Goal: Task Accomplishment & Management: Manage account settings

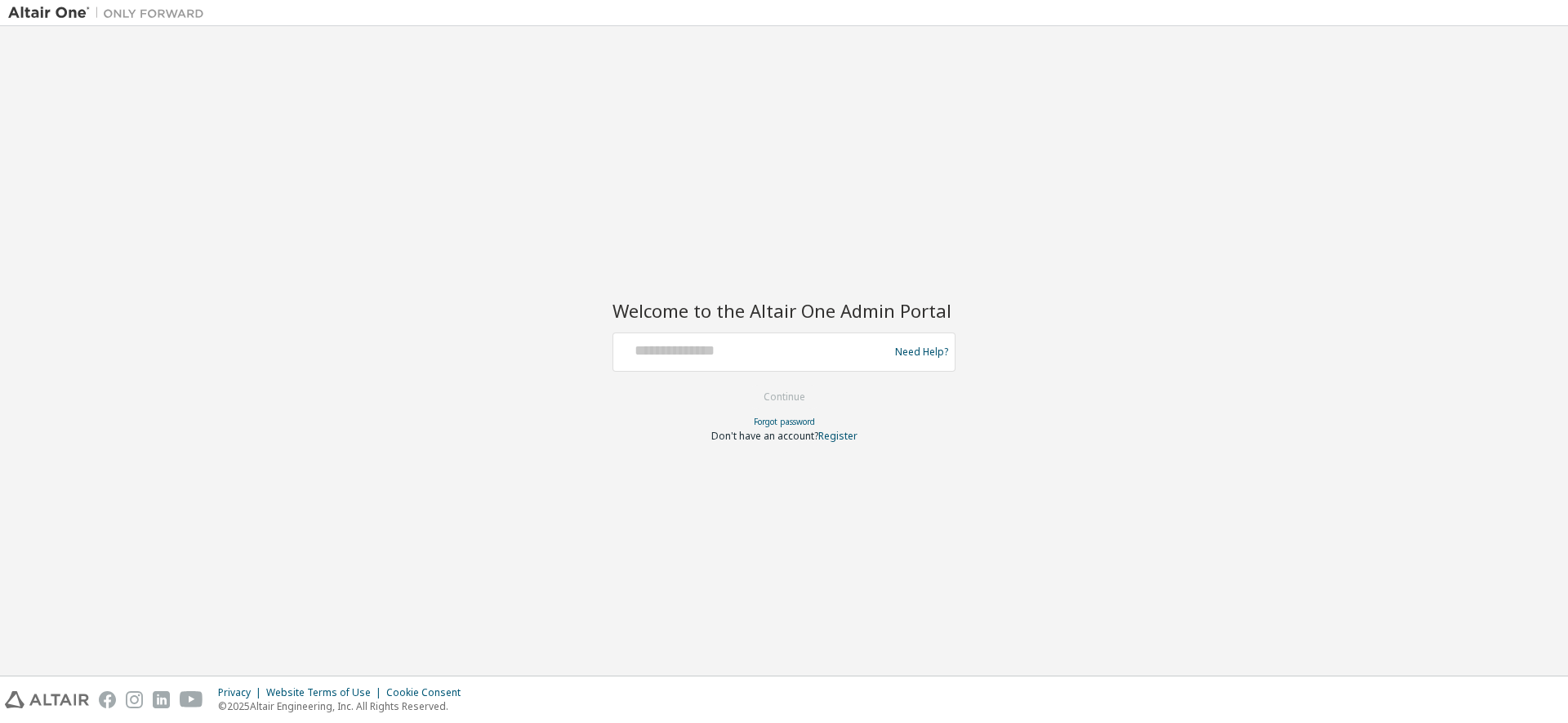
click at [647, 362] on div at bounding box center [753, 352] width 267 height 31
click at [651, 358] on input "text" at bounding box center [753, 348] width 267 height 24
type input "**********"
click at [785, 397] on button "Continue" at bounding box center [784, 397] width 76 height 24
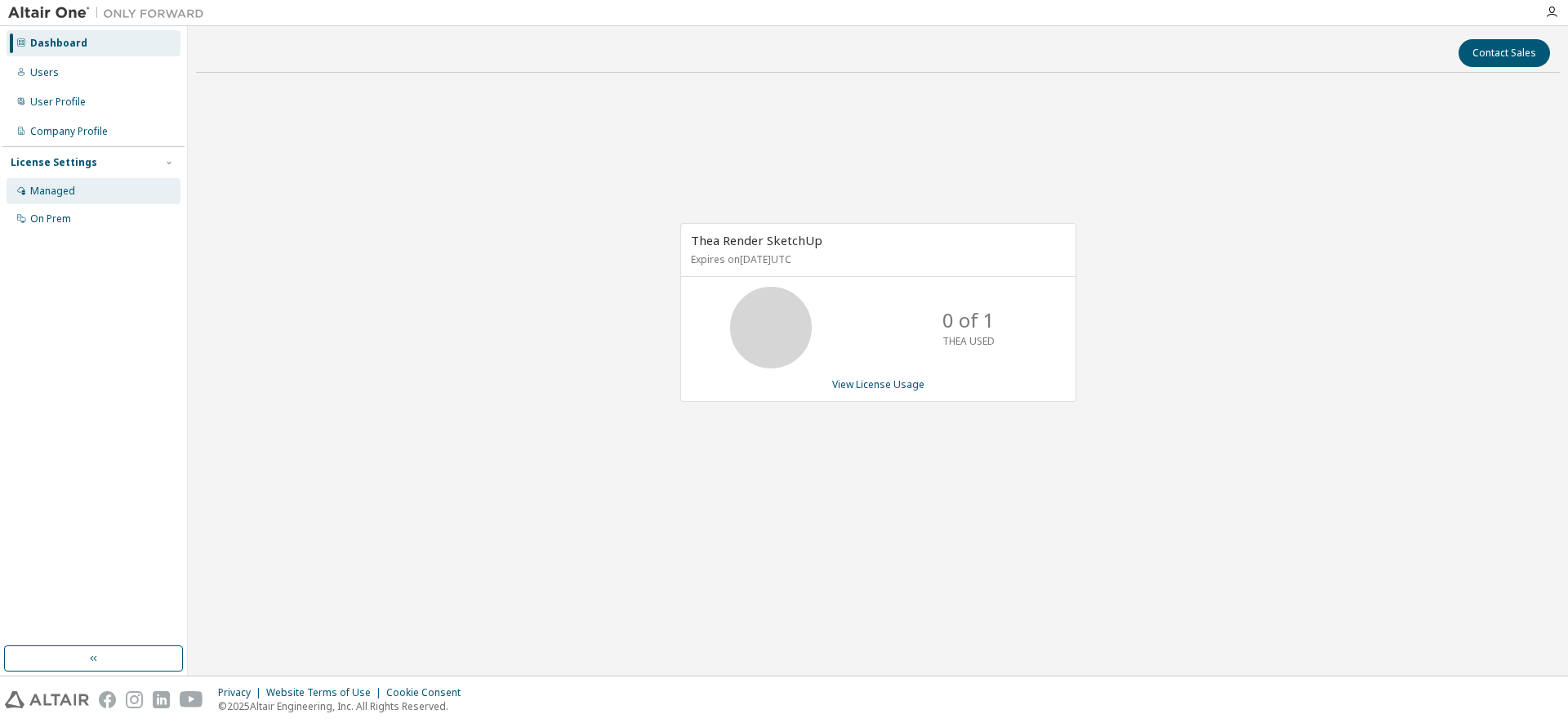
click at [58, 189] on div "Managed" at bounding box center [52, 190] width 45 height 13
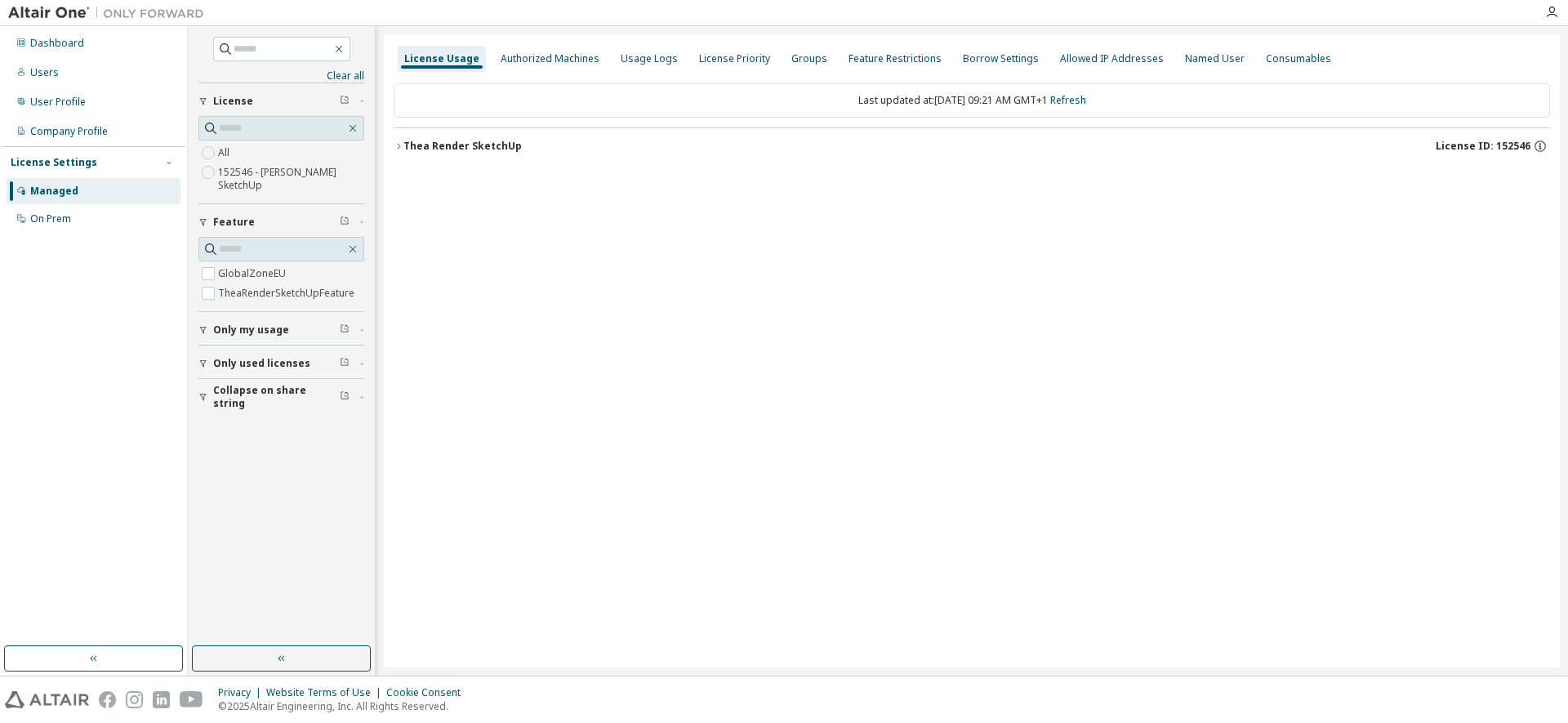
click at [460, 146] on div "Thea Render SketchUp" at bounding box center [463, 146] width 119 height 13
click at [238, 332] on span "Only my usage" at bounding box center [251, 329] width 76 height 13
click at [253, 410] on span "Only used licenses" at bounding box center [261, 410] width 97 height 13
click at [557, 64] on div "Authorized Machines" at bounding box center [549, 59] width 99 height 13
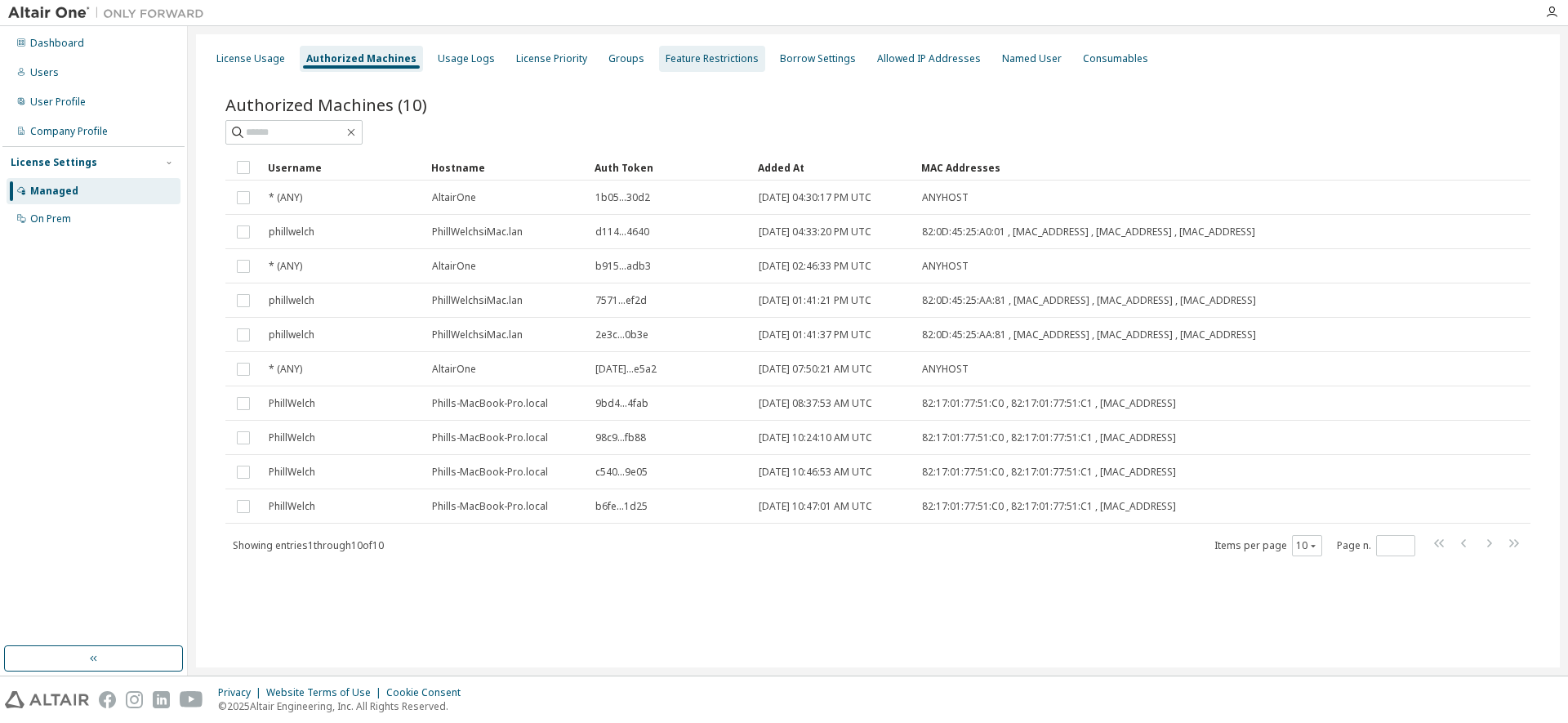
click at [701, 59] on div "Feature Restrictions" at bounding box center [712, 59] width 93 height 13
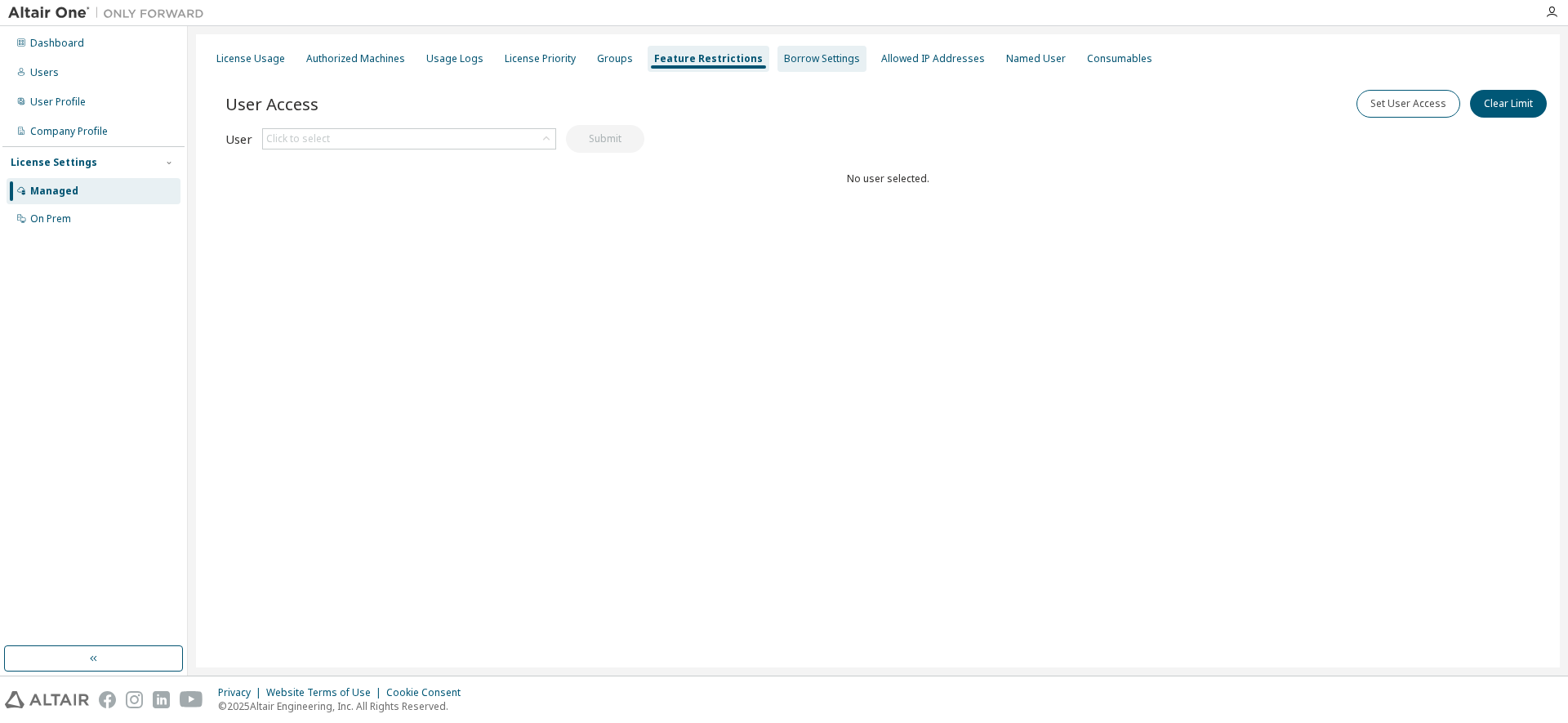
click at [793, 58] on div "Borrow Settings" at bounding box center [822, 59] width 76 height 13
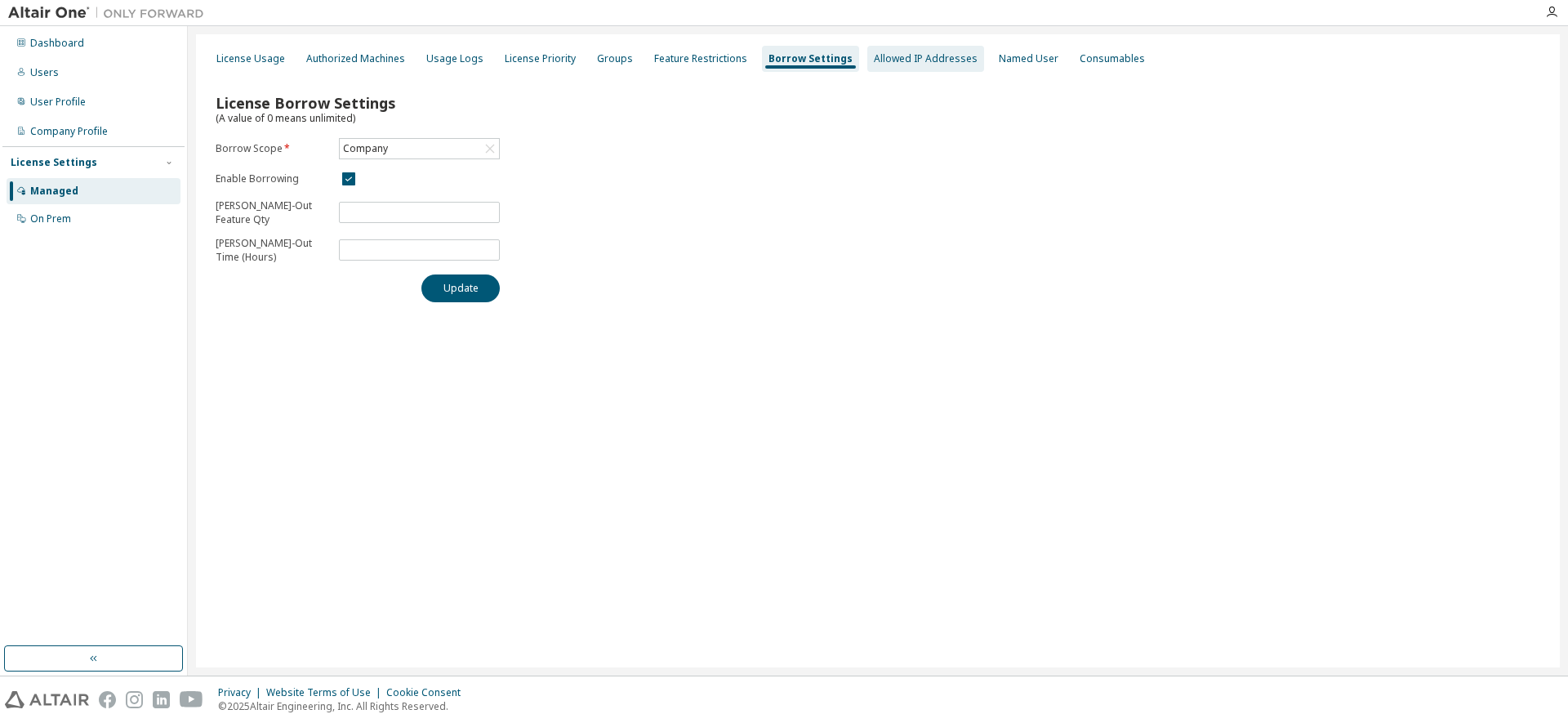
click at [907, 59] on div "Allowed IP Addresses" at bounding box center [925, 59] width 104 height 13
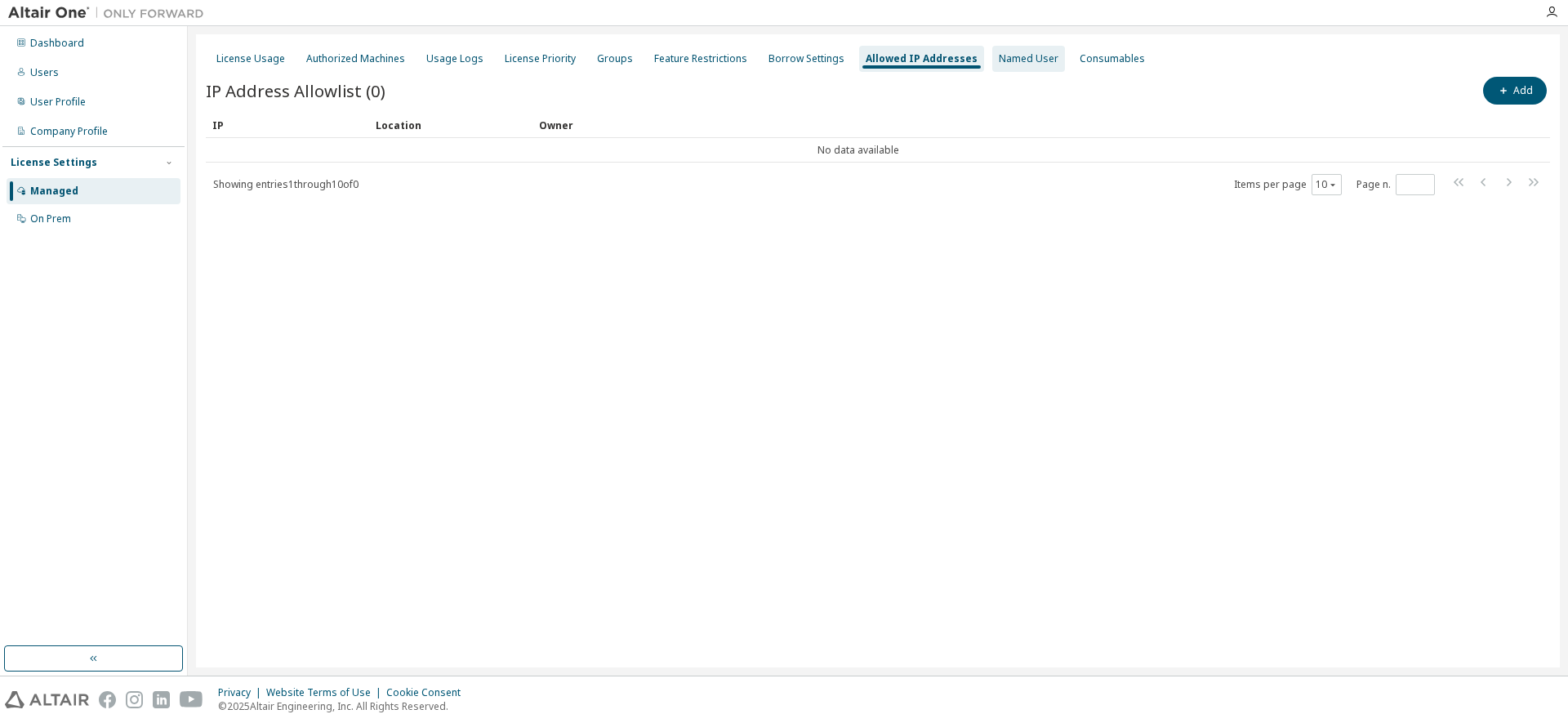
click at [1018, 61] on div "Named User" at bounding box center [1028, 59] width 59 height 13
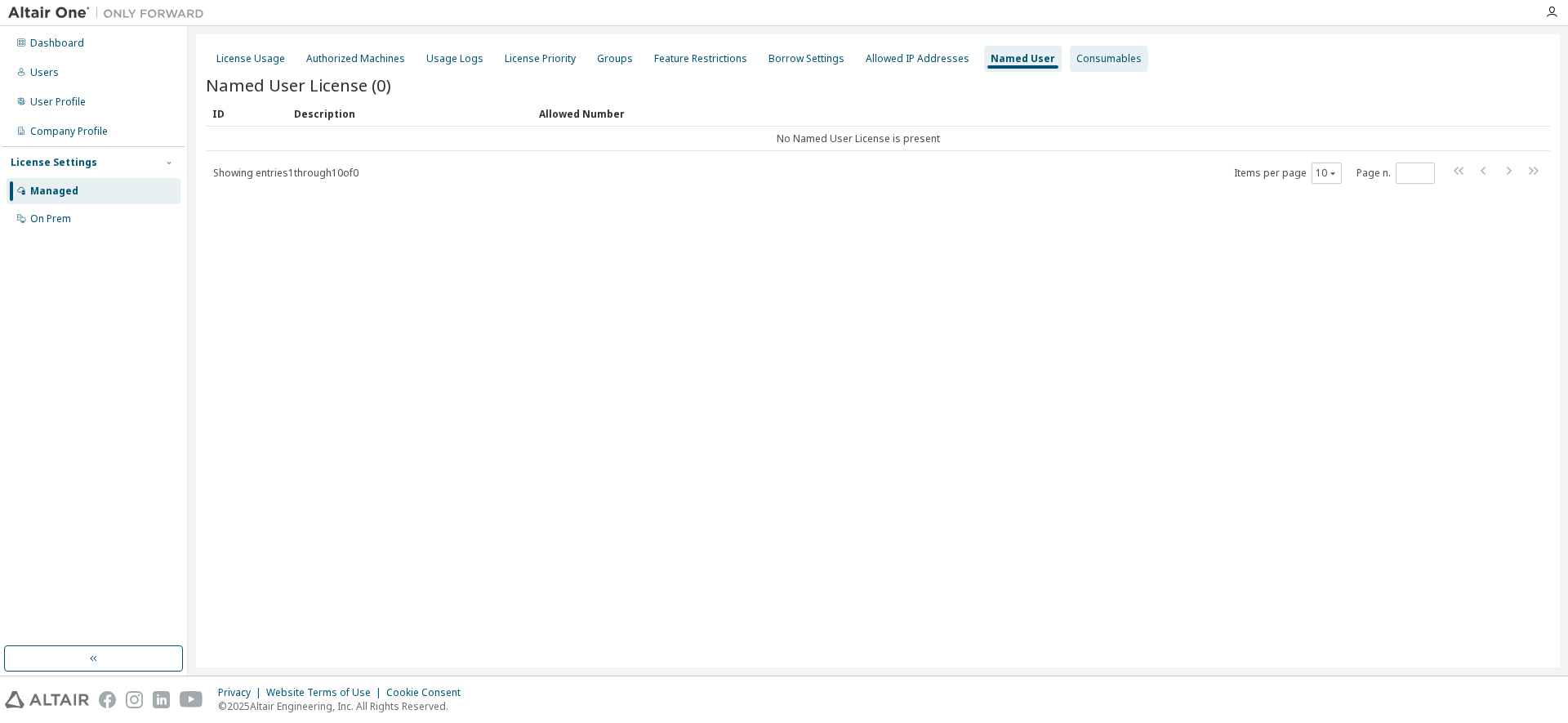
click at [1083, 57] on div "Consumables" at bounding box center [1109, 59] width 65 height 13
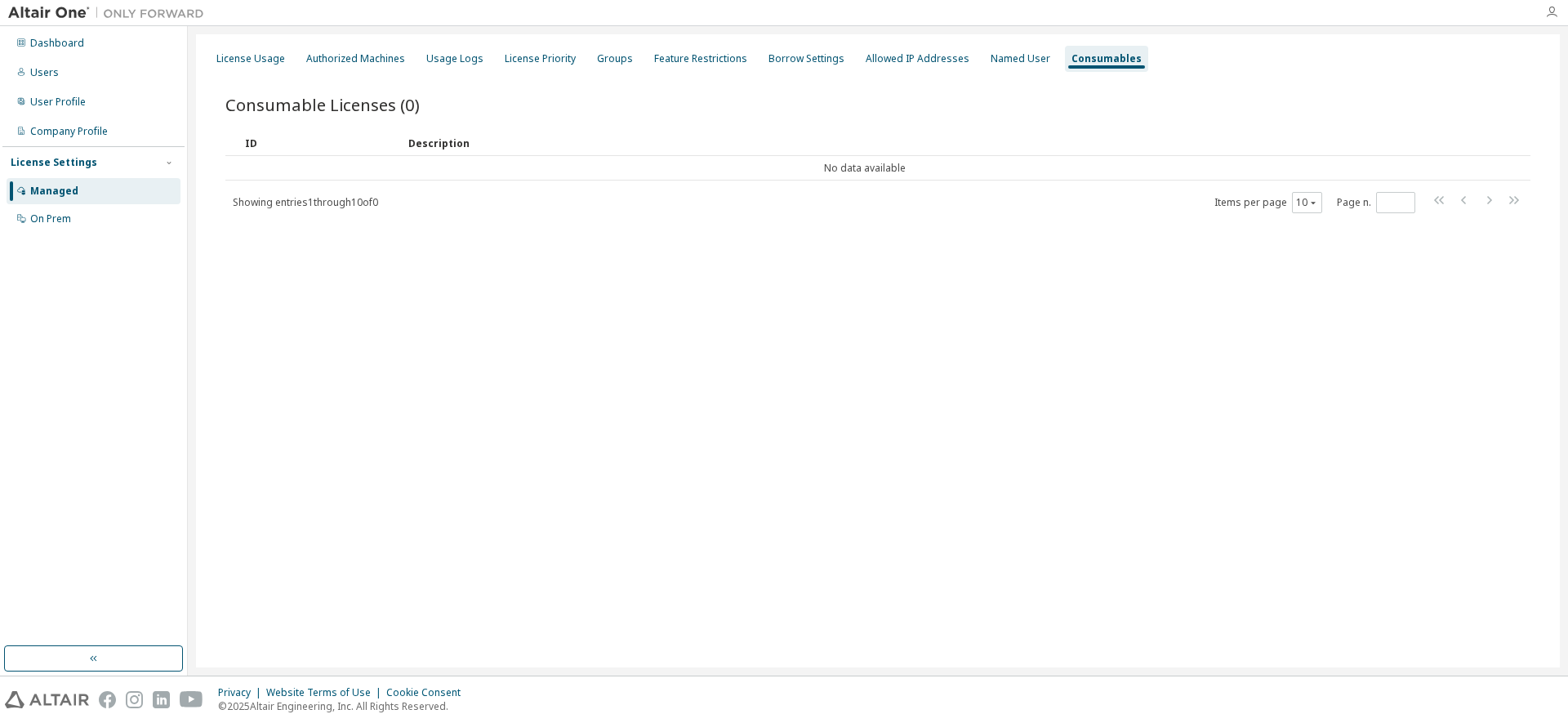
click at [1551, 12] on icon "button" at bounding box center [1551, 12] width 13 height 13
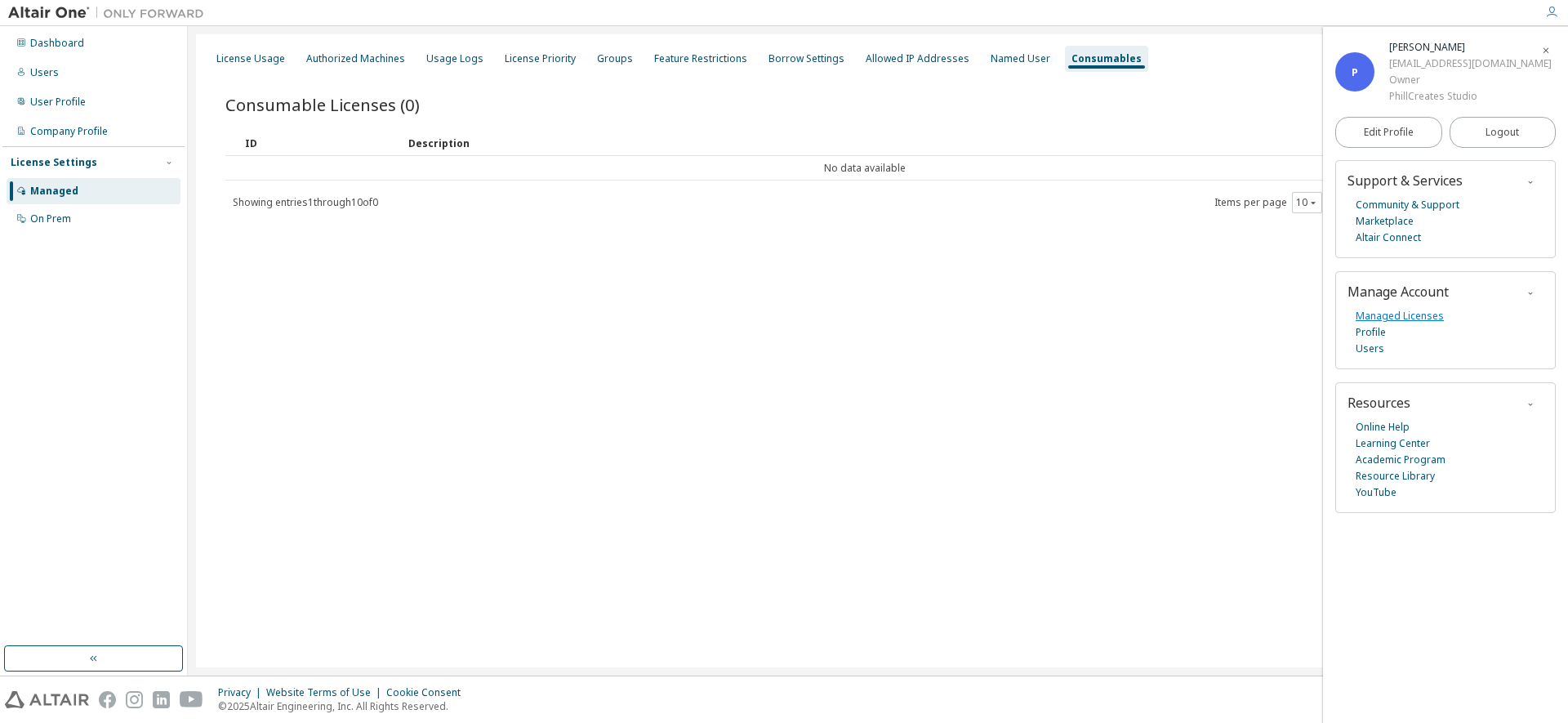
click at [1412, 318] on link "Managed Licenses" at bounding box center [1400, 316] width 88 height 17
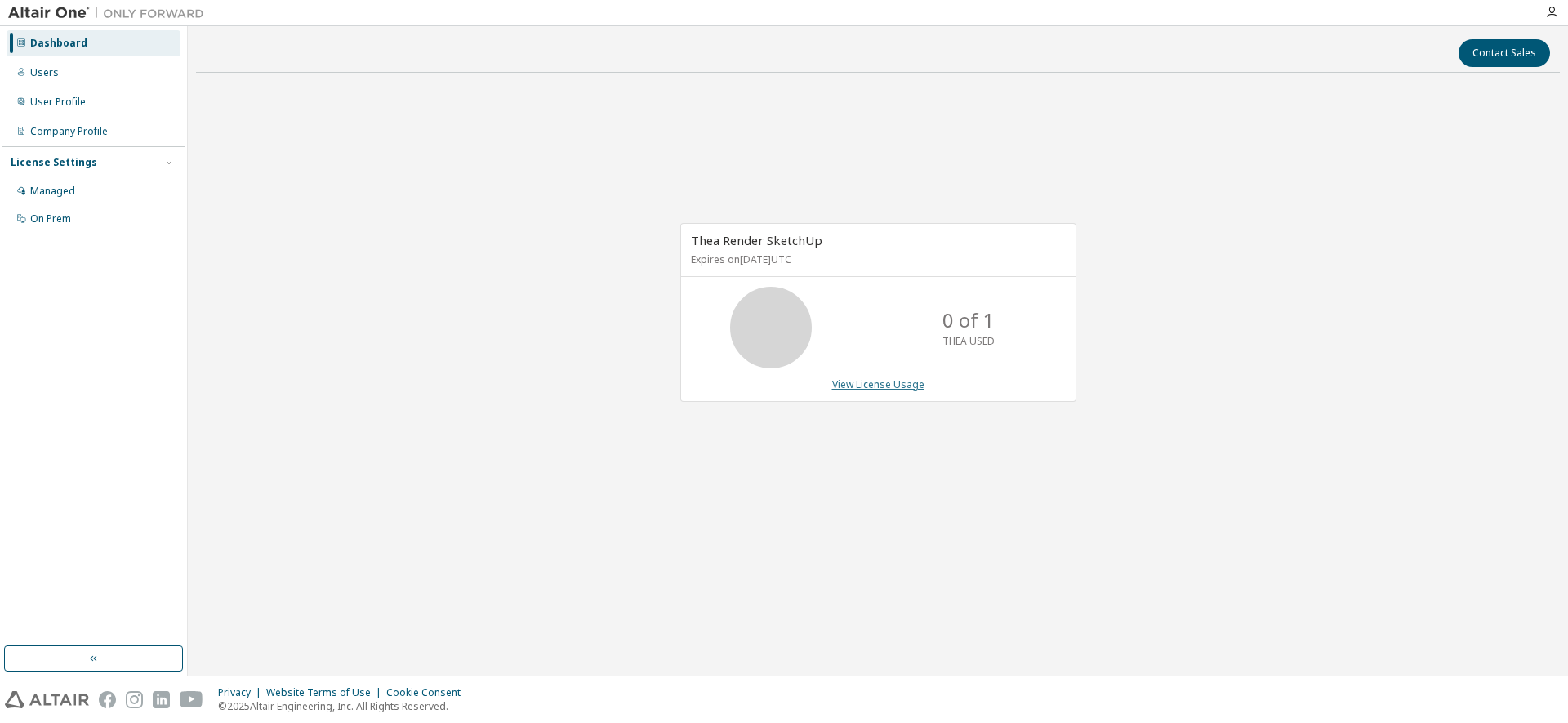
click at [851, 386] on link "View License Usage" at bounding box center [878, 384] width 93 height 14
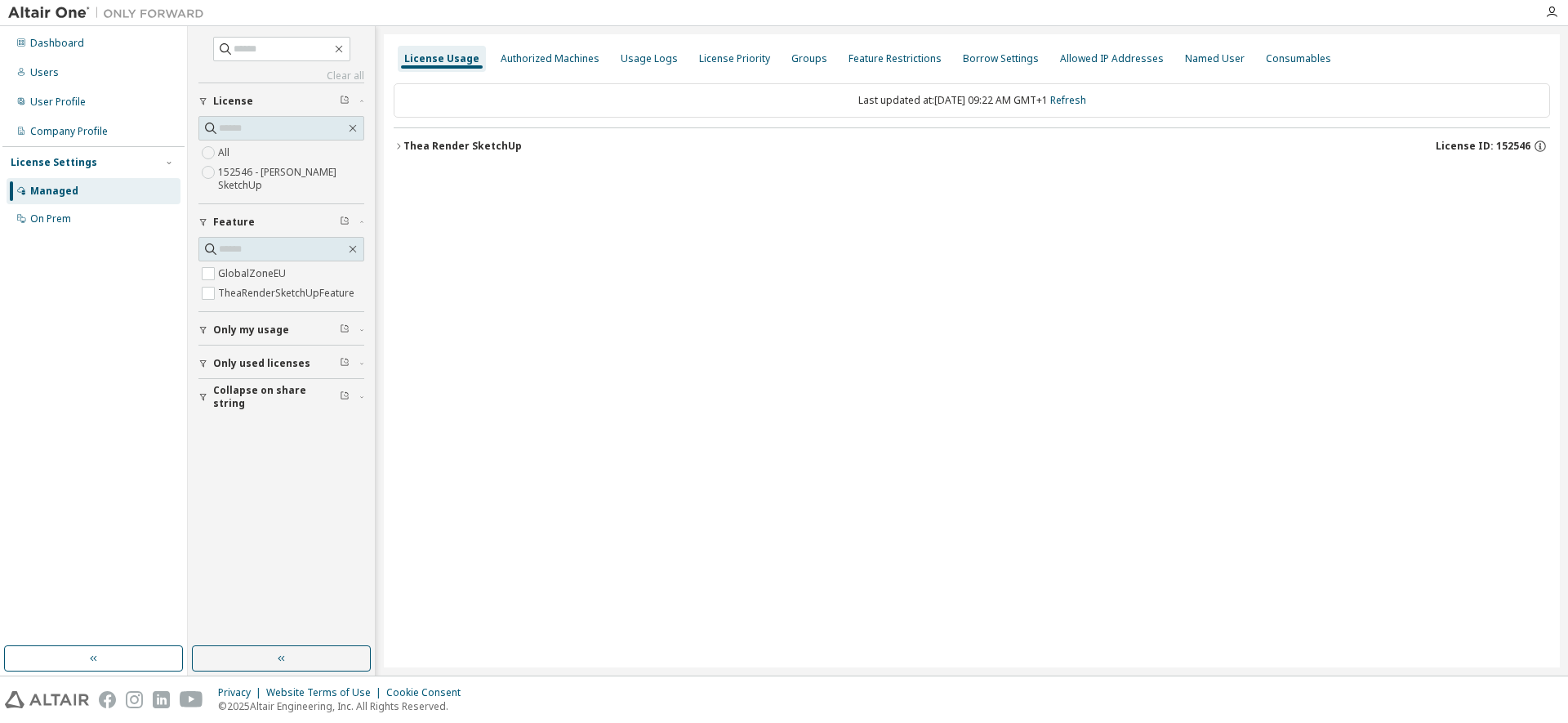
click at [422, 148] on div "Thea Render SketchUp" at bounding box center [463, 146] width 119 height 13
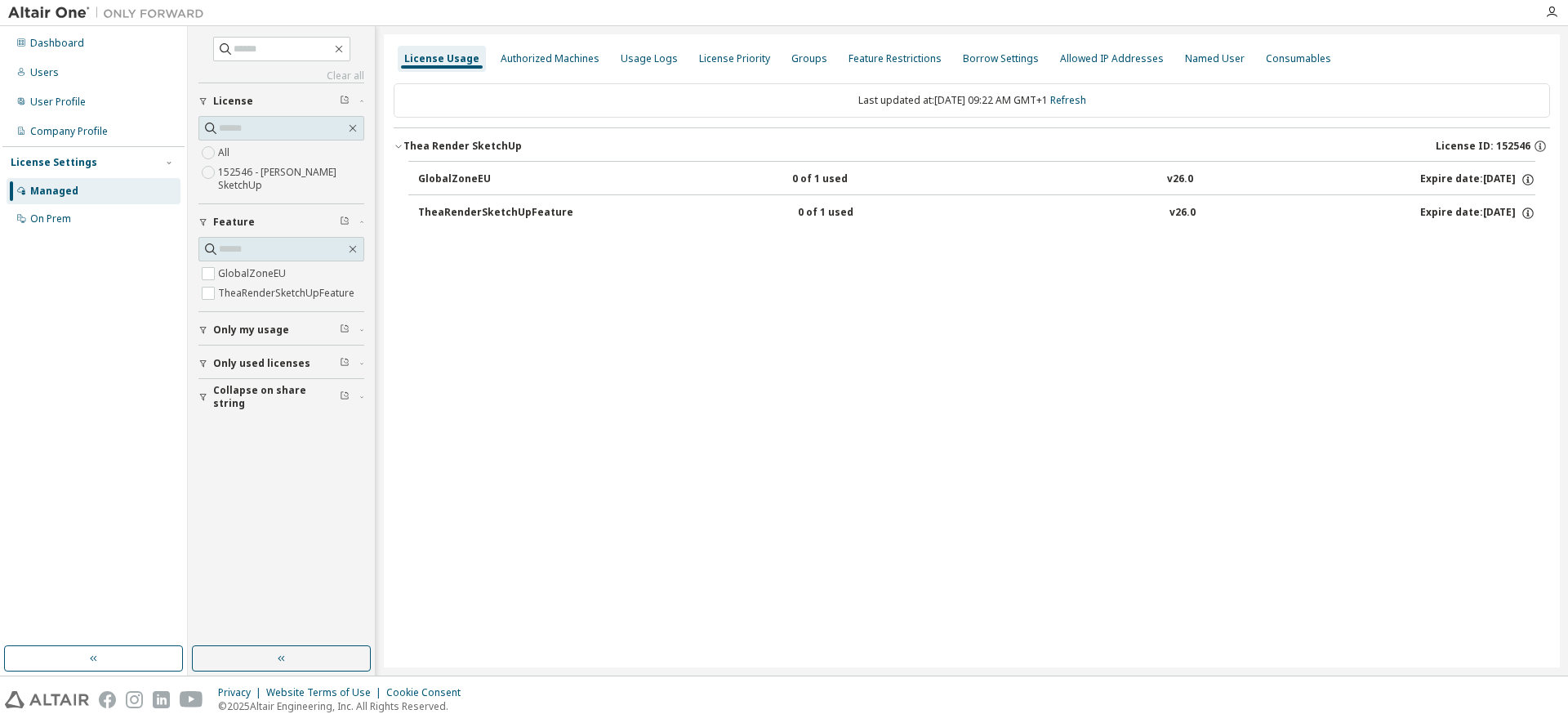
click at [511, 213] on div "TheaRenderSketchUpFeature" at bounding box center [496, 213] width 155 height 15
click at [510, 213] on div "TheaRenderSketchUpFeature" at bounding box center [496, 213] width 155 height 15
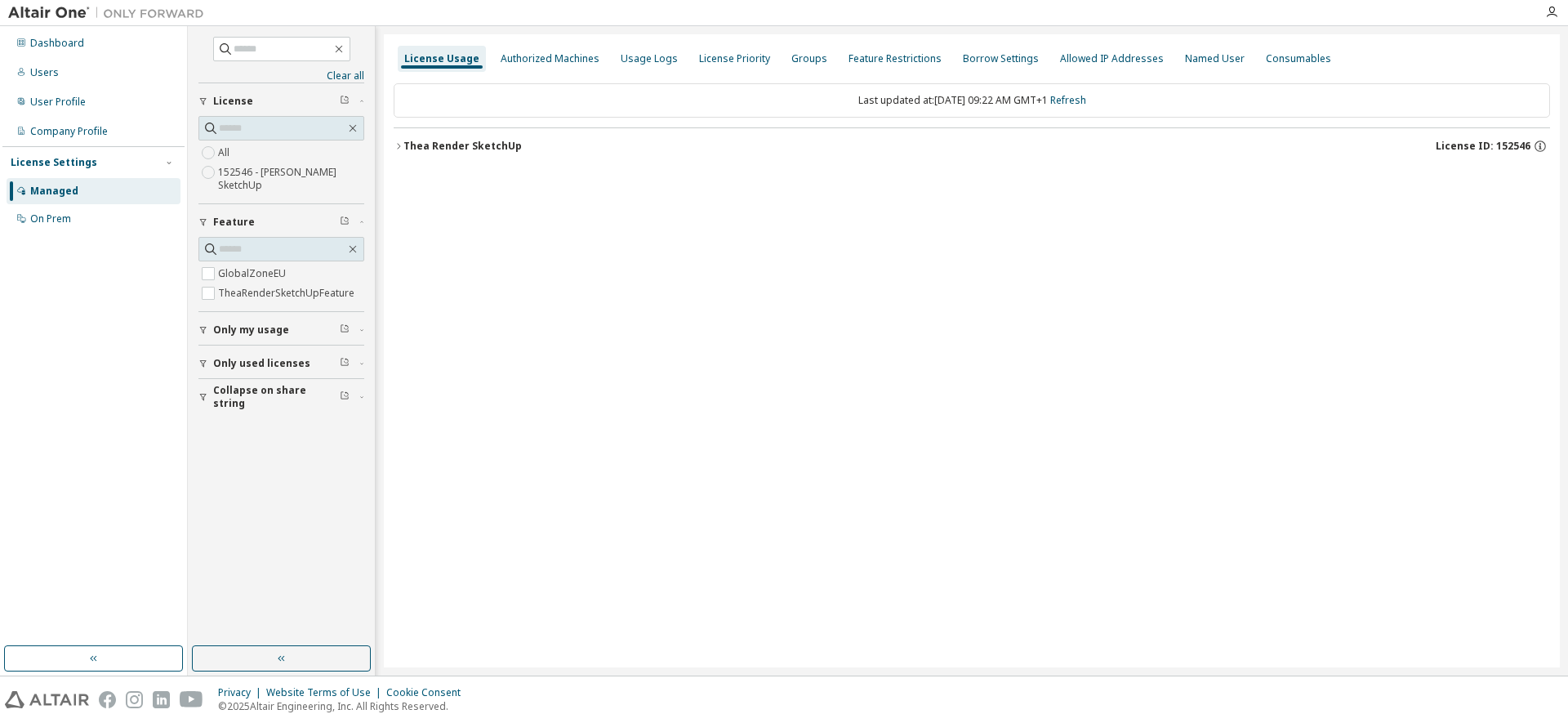
click at [346, 96] on icon "button" at bounding box center [346, 99] width 4 height 5
click at [57, 102] on div "User Profile" at bounding box center [58, 101] width 56 height 13
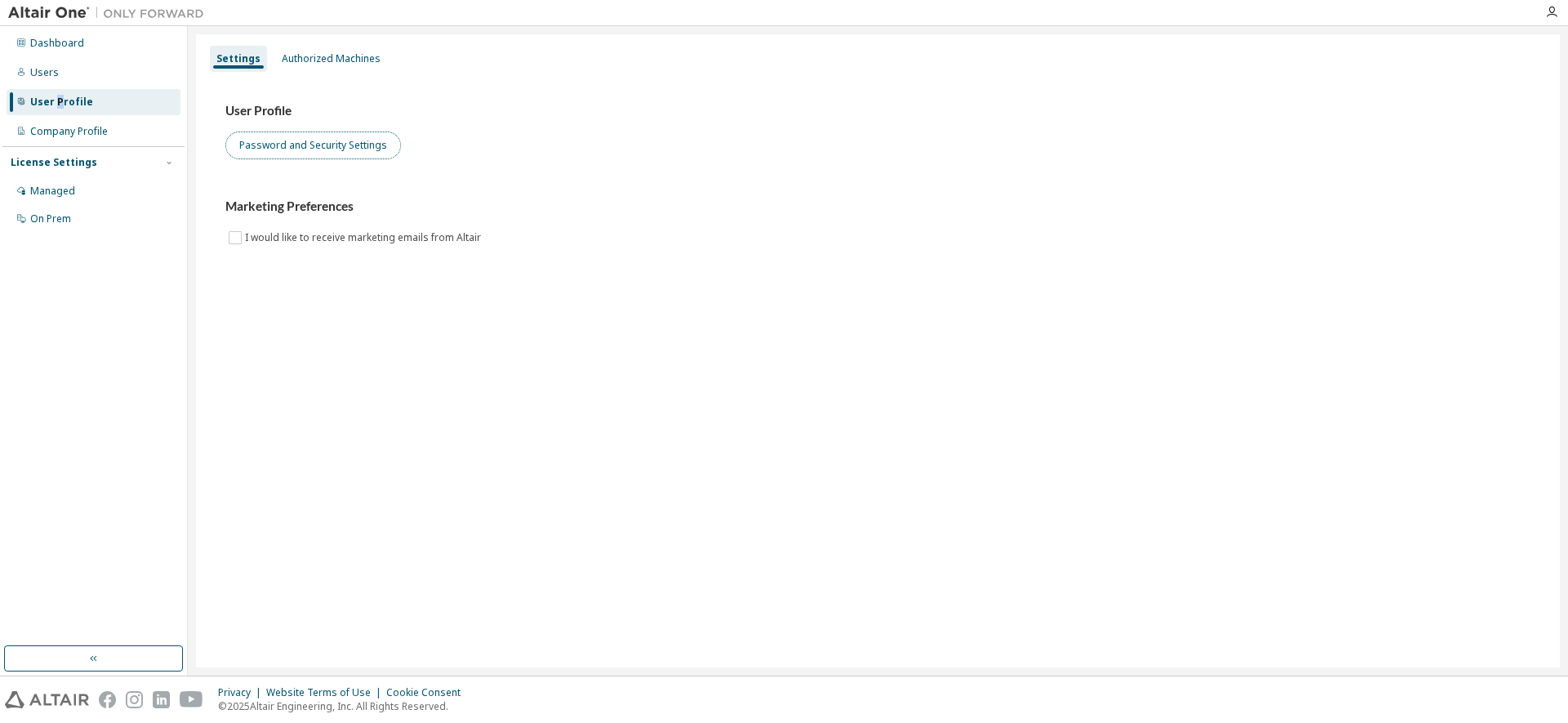
click at [341, 146] on button "Password and Security Settings" at bounding box center [313, 146] width 175 height 28
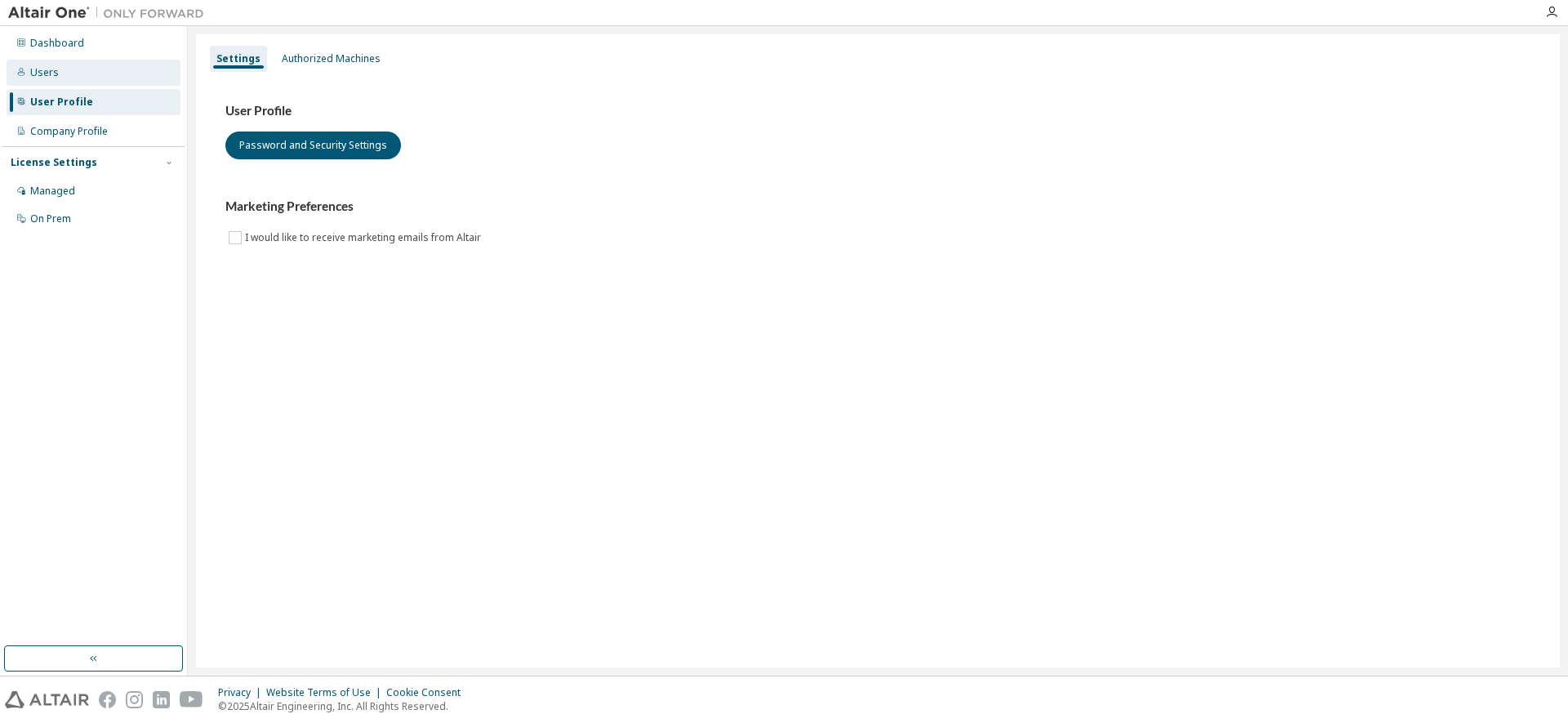
click at [54, 68] on div "Users" at bounding box center [45, 72] width 29 height 13
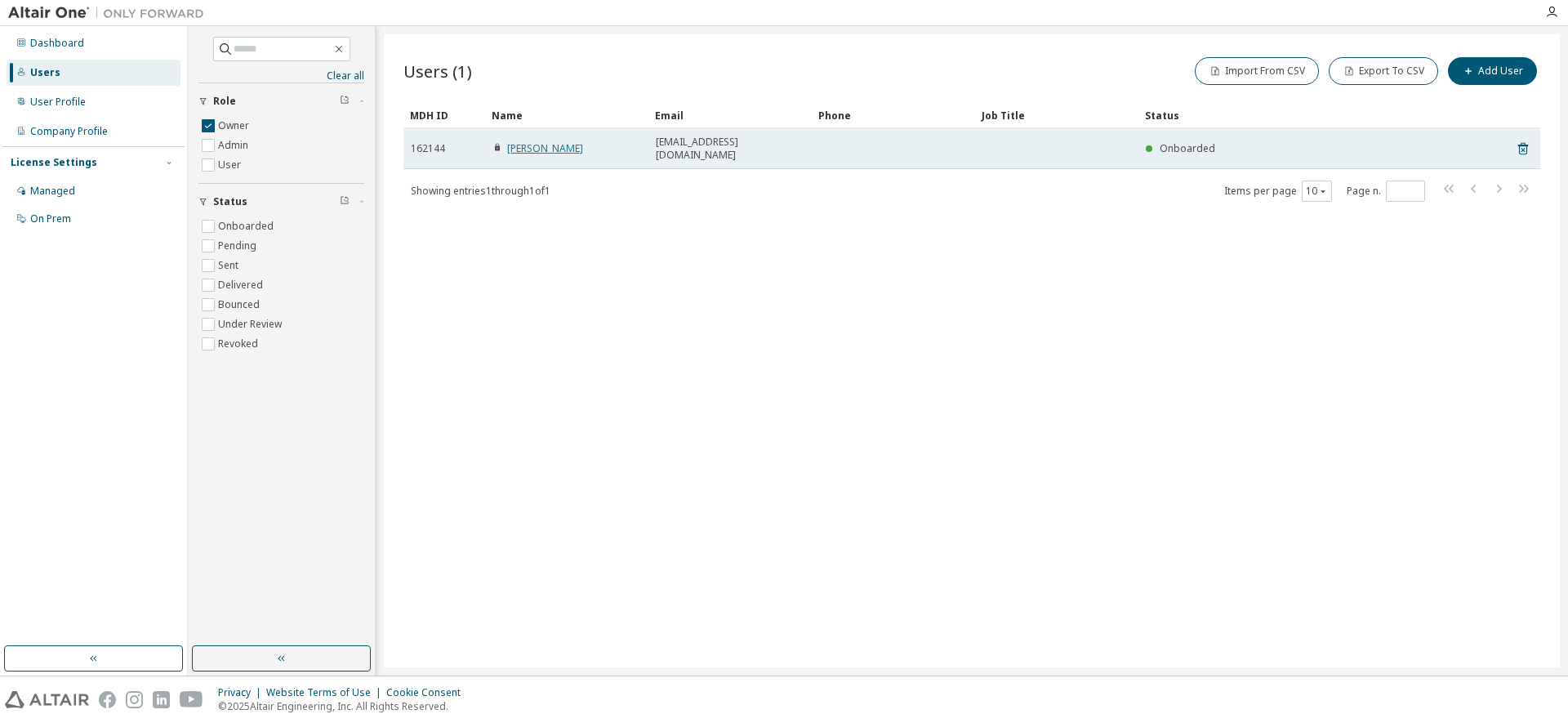
click at [530, 141] on link "Phill Welch" at bounding box center [545, 148] width 76 height 14
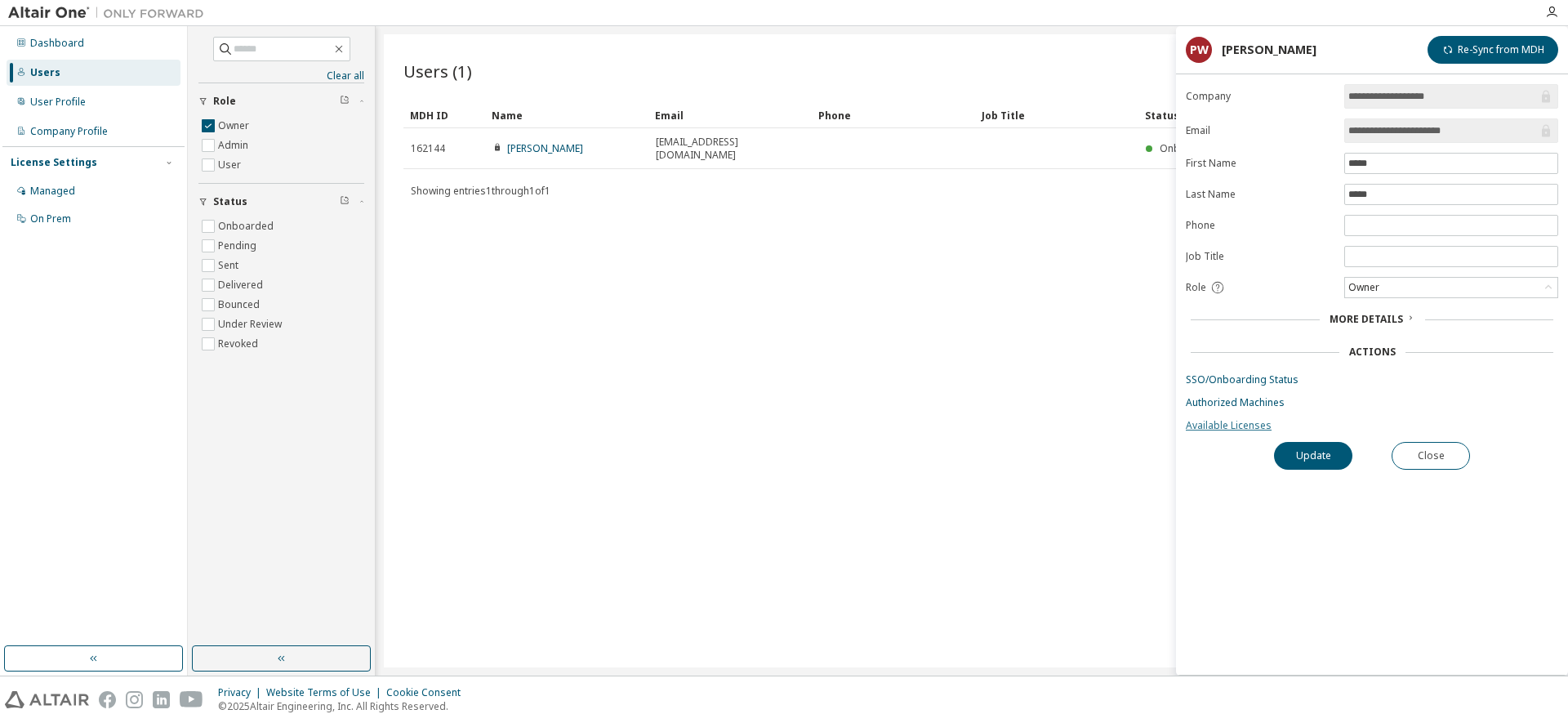
click at [1204, 423] on link "Available Licenses" at bounding box center [1372, 425] width 373 height 13
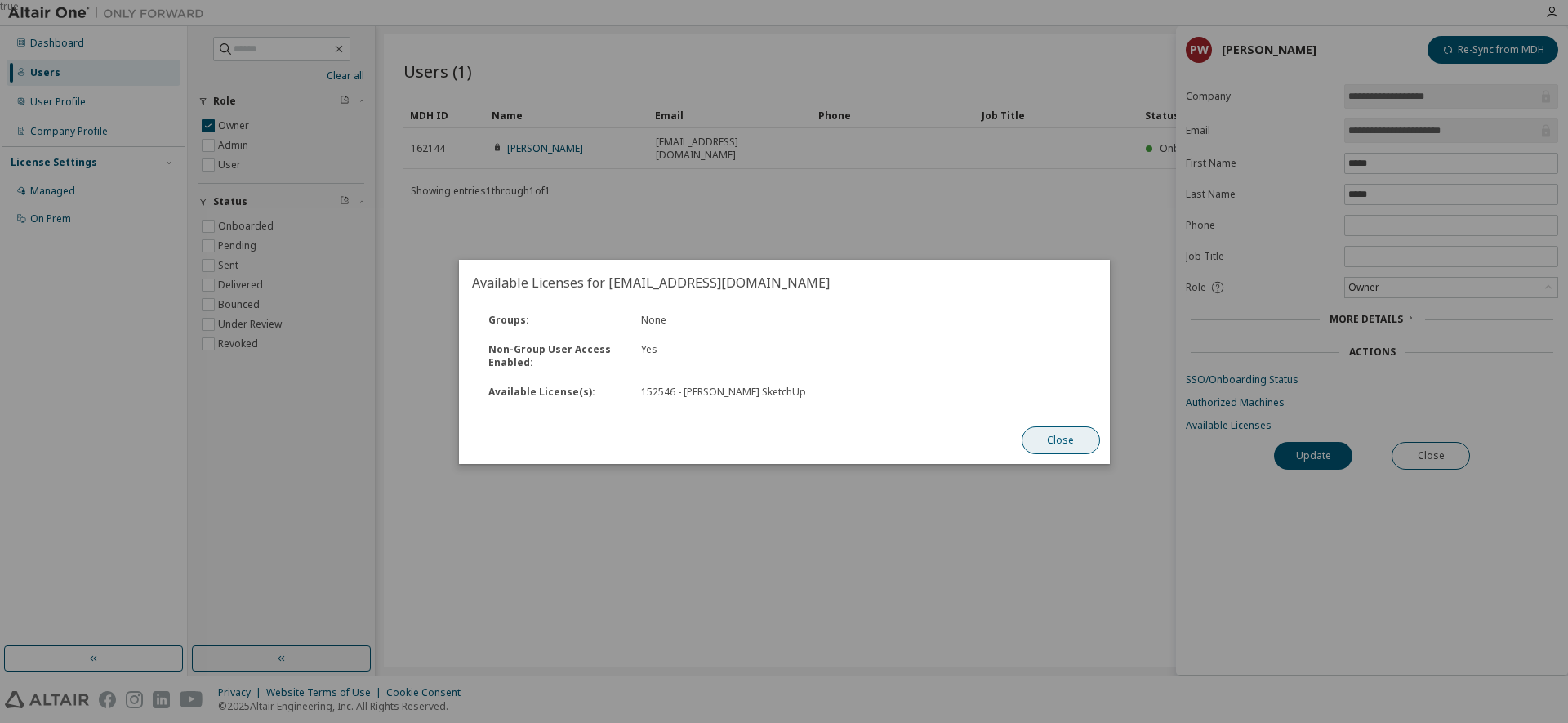
click at [1049, 431] on button "Close" at bounding box center [1060, 440] width 79 height 28
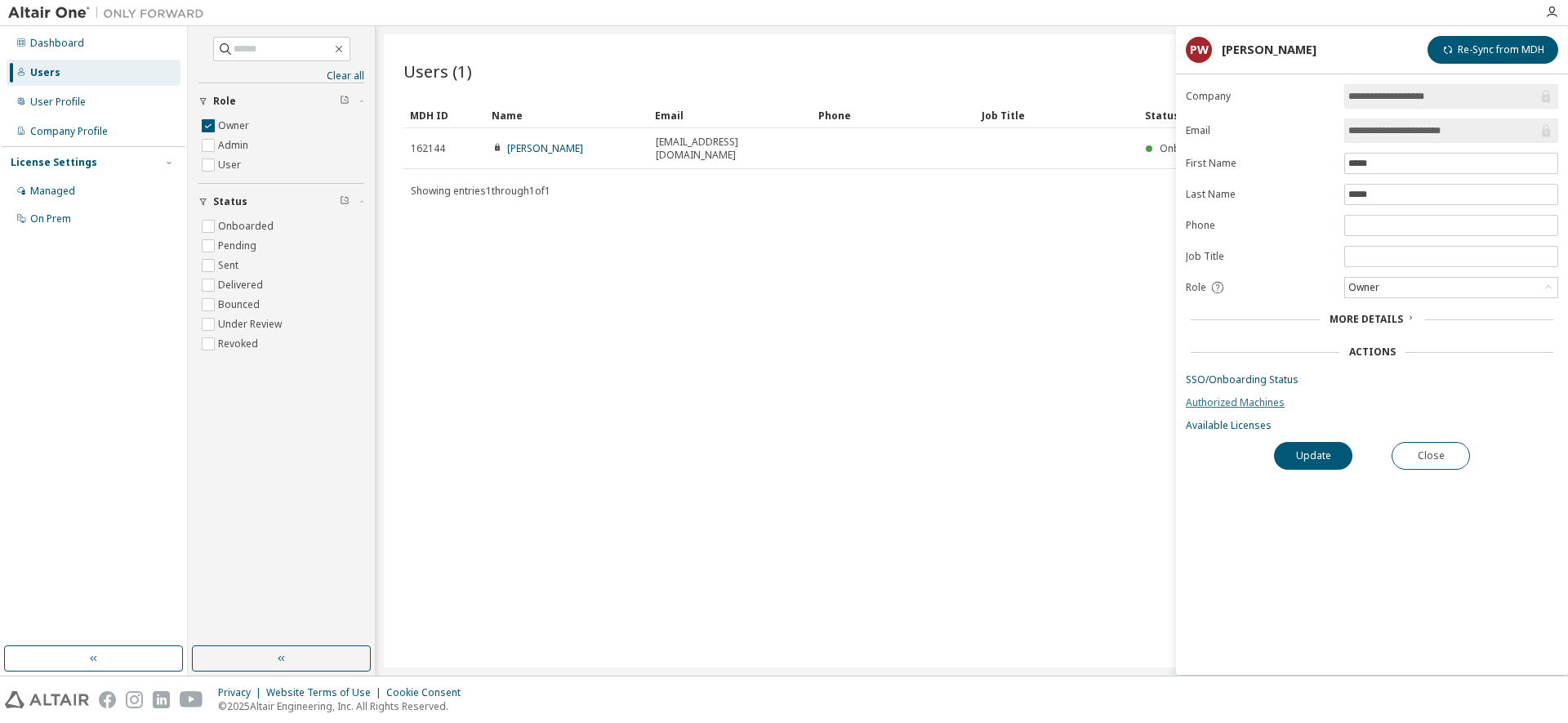
click at [1246, 402] on link "Authorized Machines" at bounding box center [1372, 403] width 373 height 13
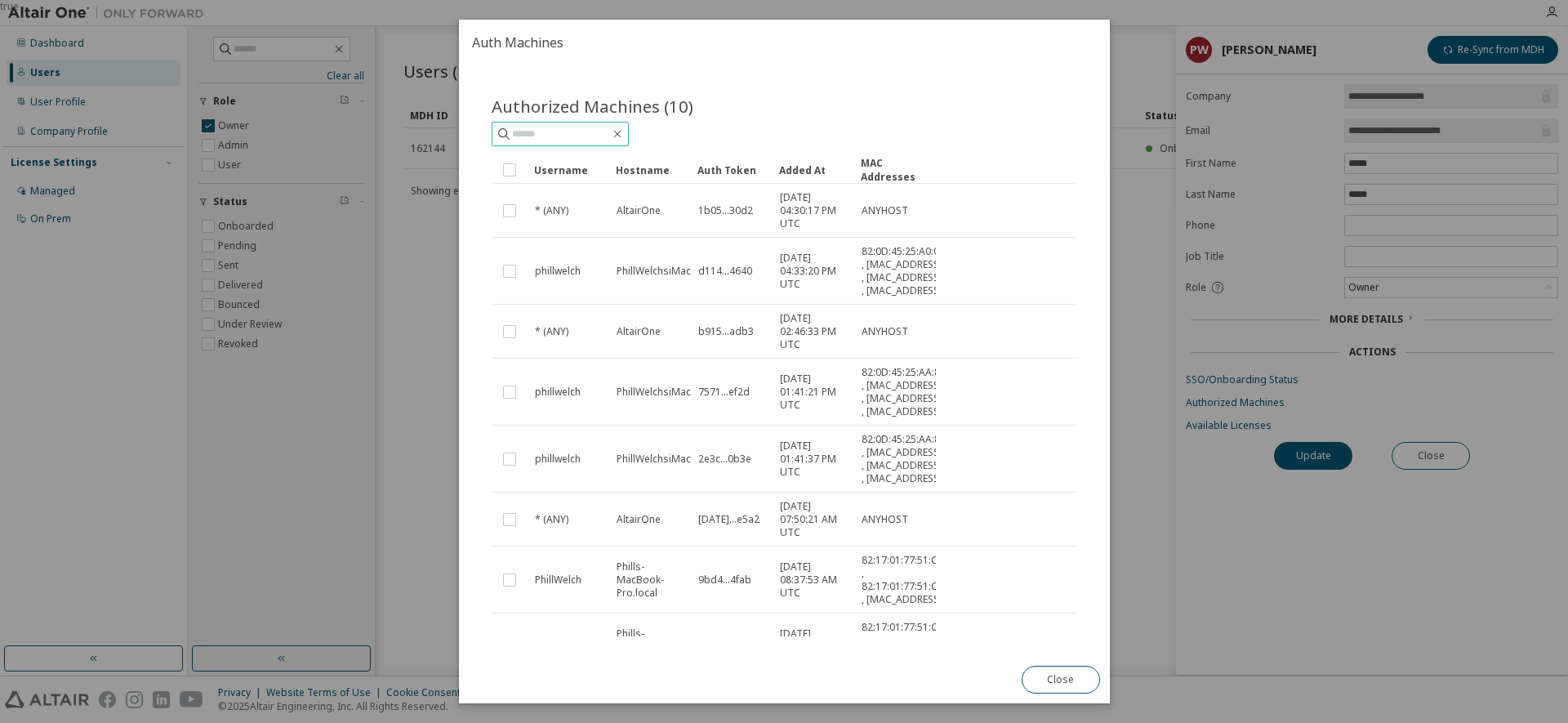
click at [544, 132] on input "text" at bounding box center [561, 134] width 98 height 17
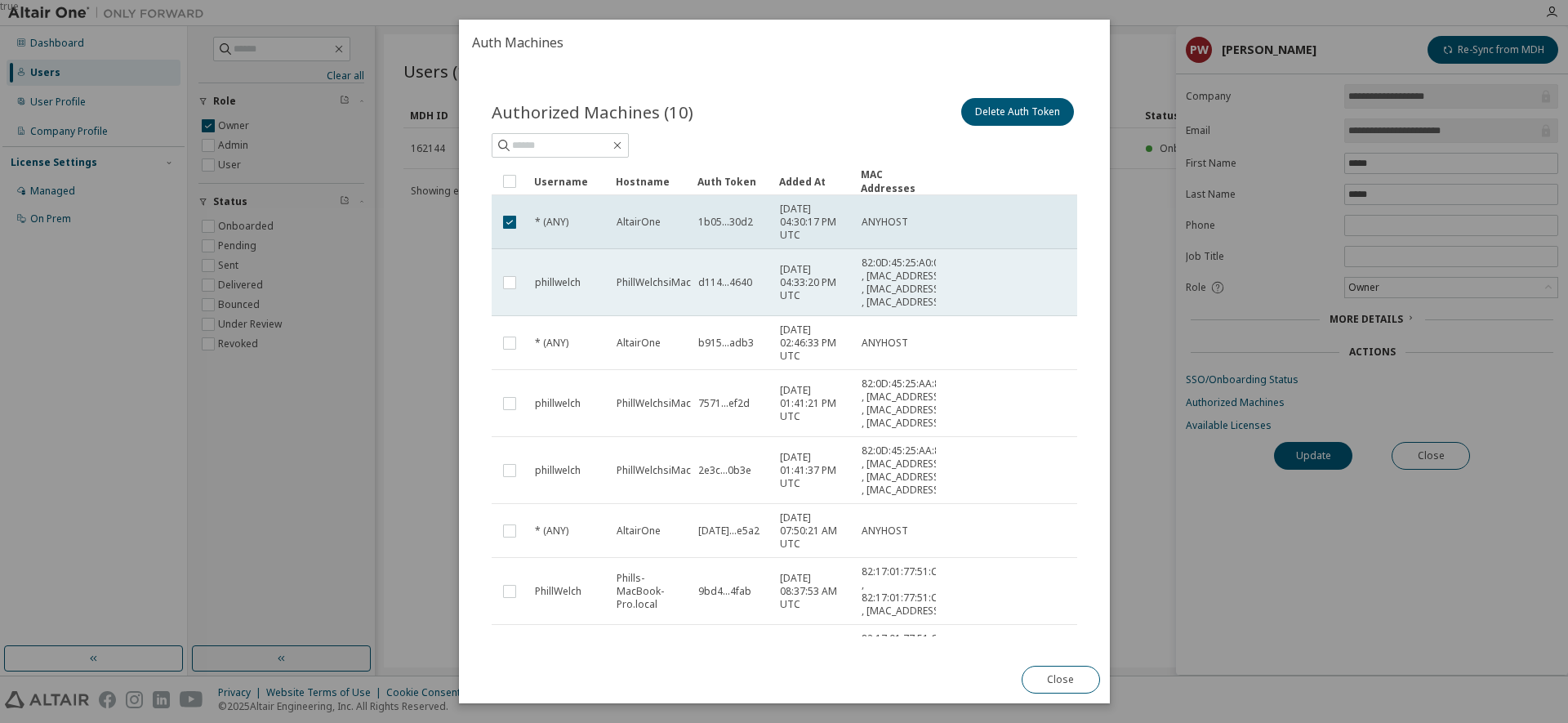
click at [604, 316] on td "phillwelch" at bounding box center [568, 282] width 82 height 67
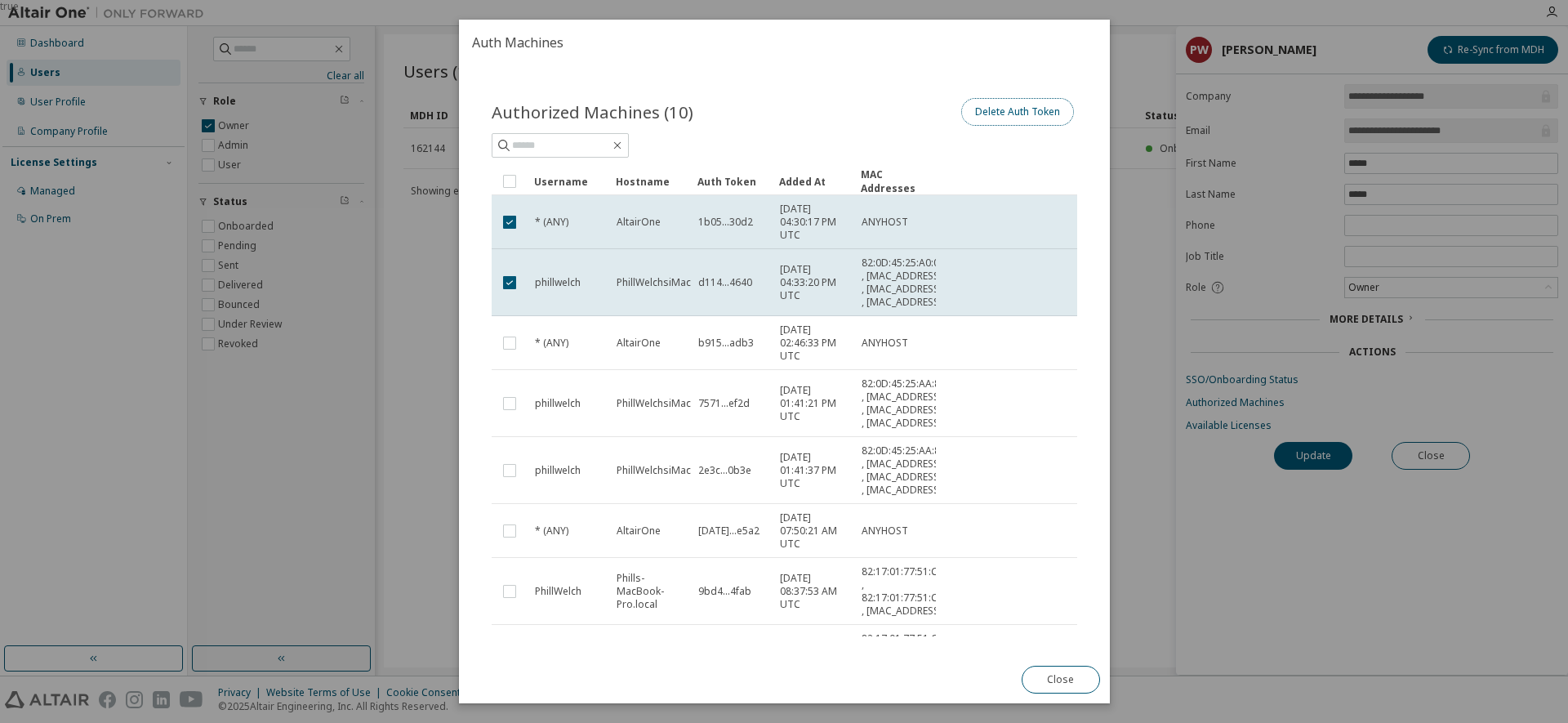
click at [1022, 113] on button "Delete Auth Token" at bounding box center [1016, 112] width 113 height 28
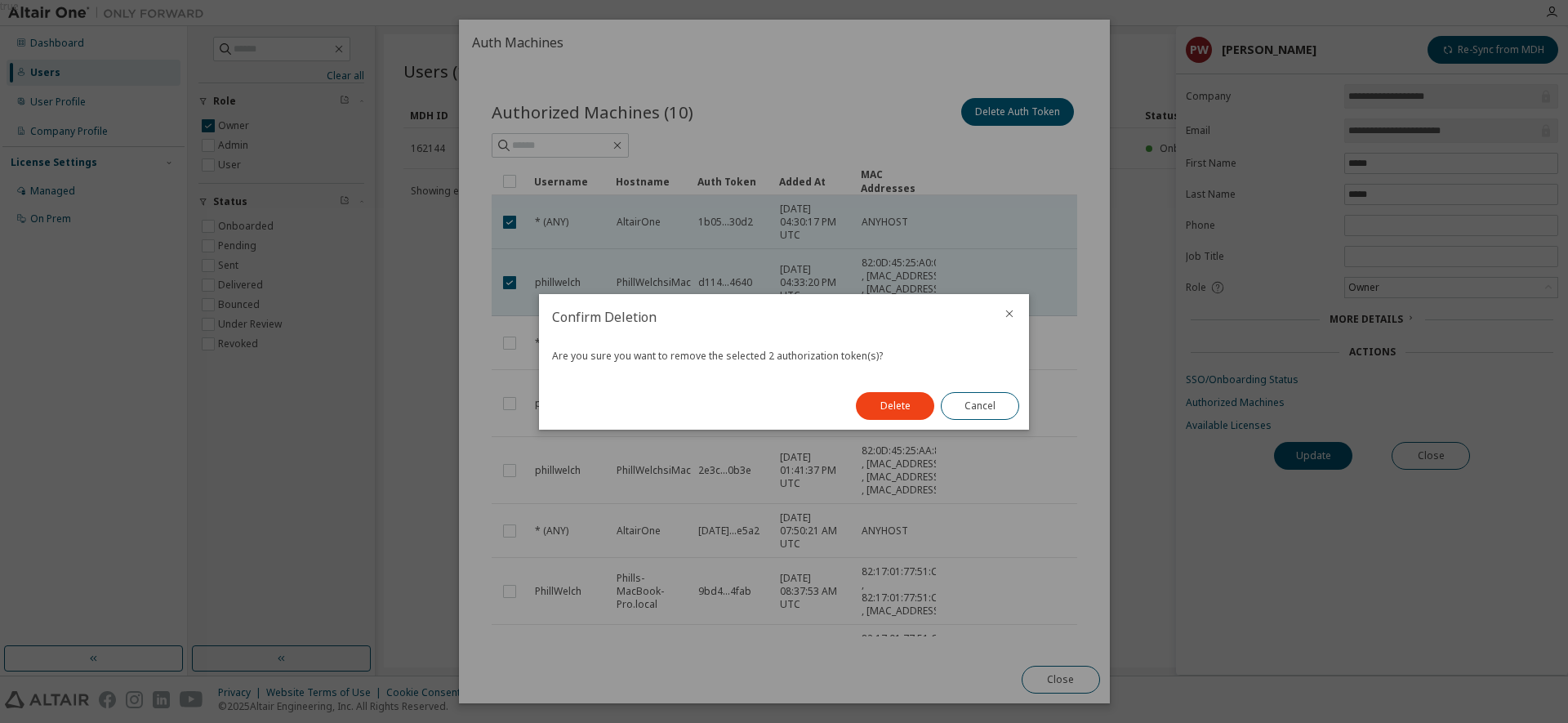
click at [897, 406] on button "Delete" at bounding box center [895, 406] width 79 height 28
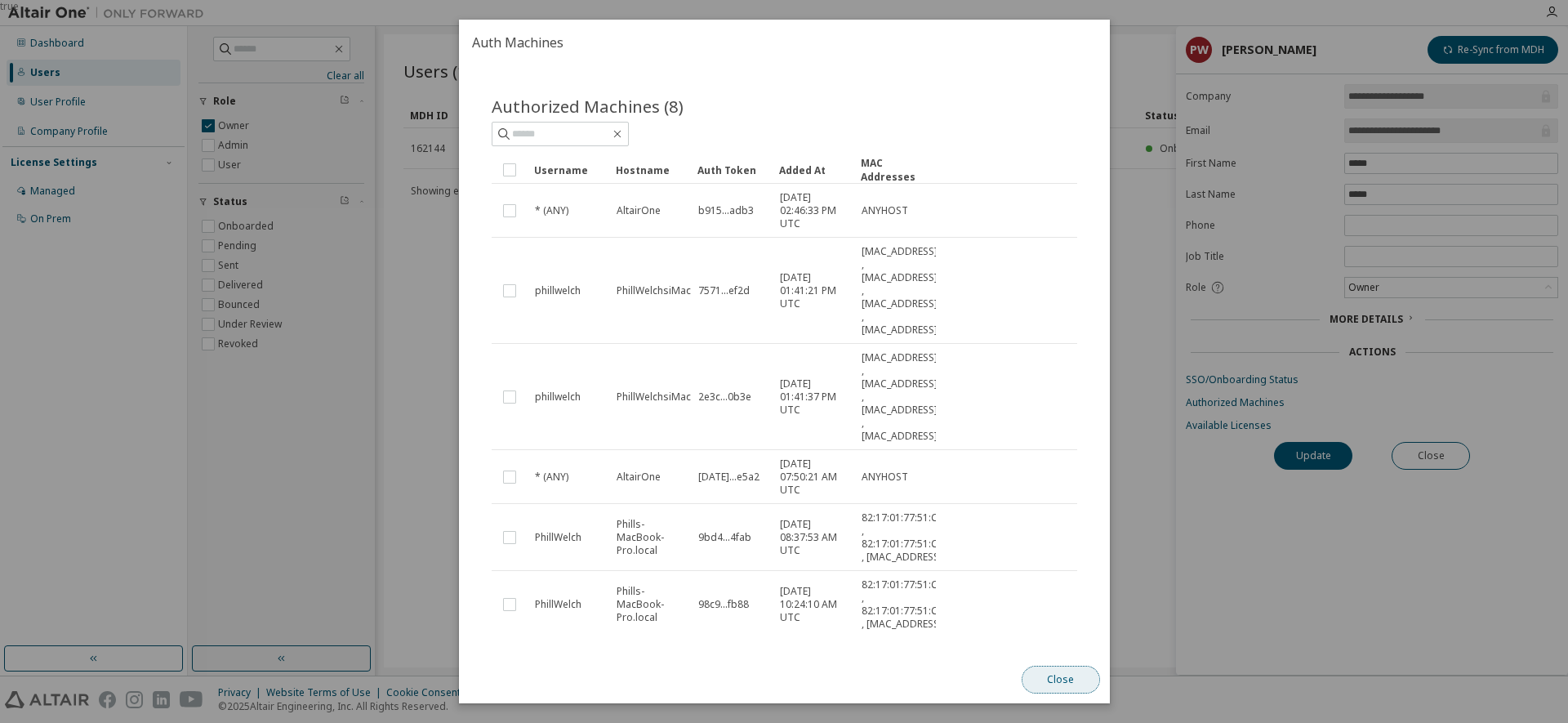
click at [1061, 684] on button "Close" at bounding box center [1060, 679] width 79 height 28
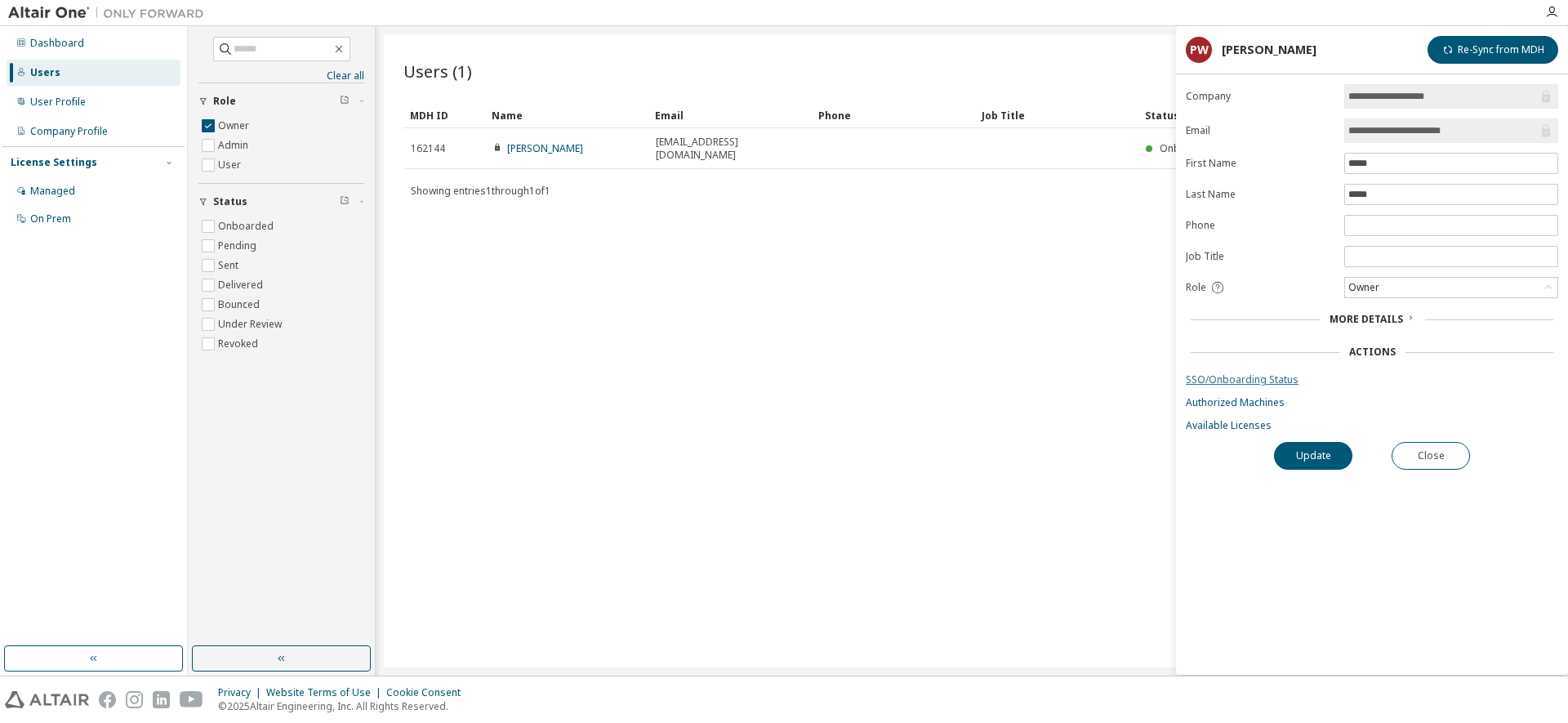
click at [1271, 381] on link "SSO/Onboarding Status" at bounding box center [1372, 379] width 373 height 13
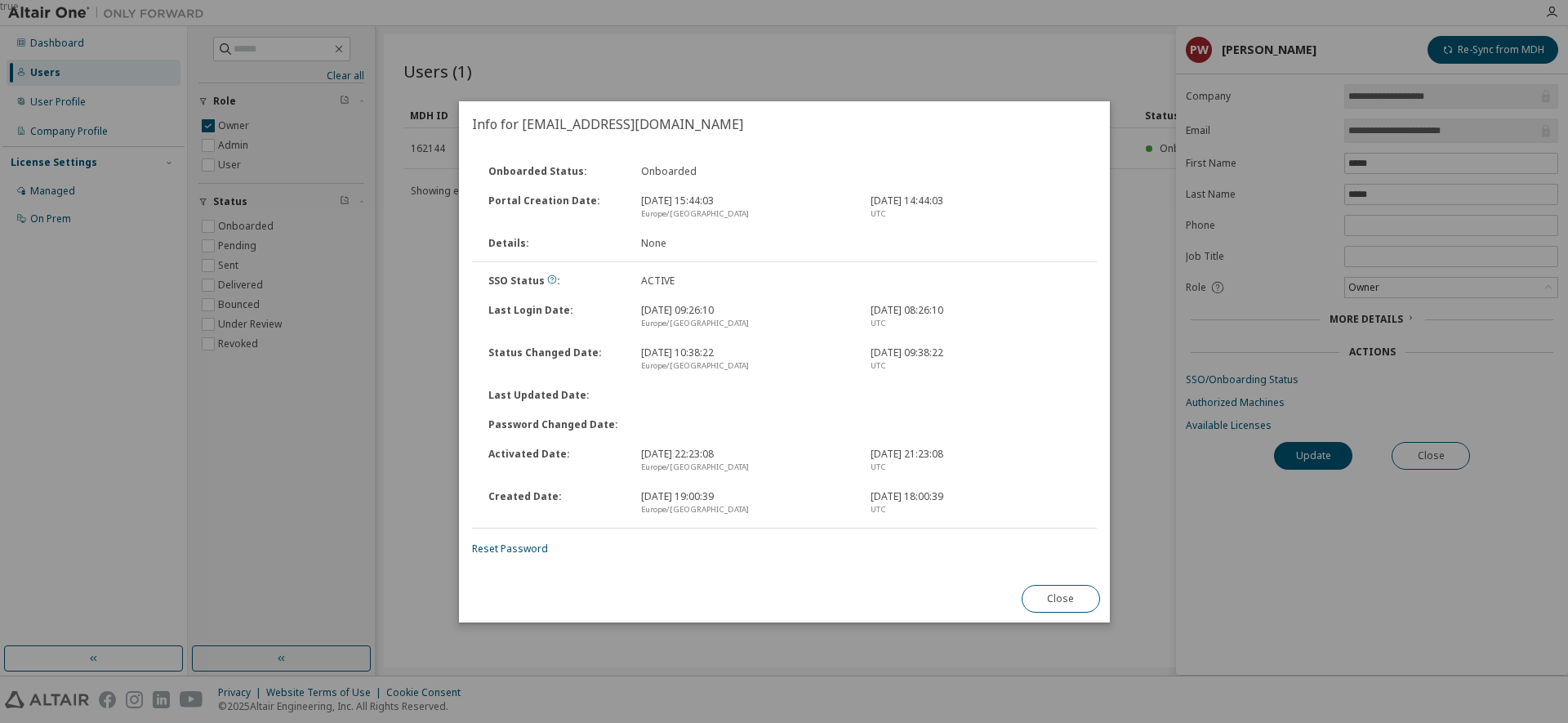
click at [1049, 602] on button "Close" at bounding box center [1060, 599] width 79 height 28
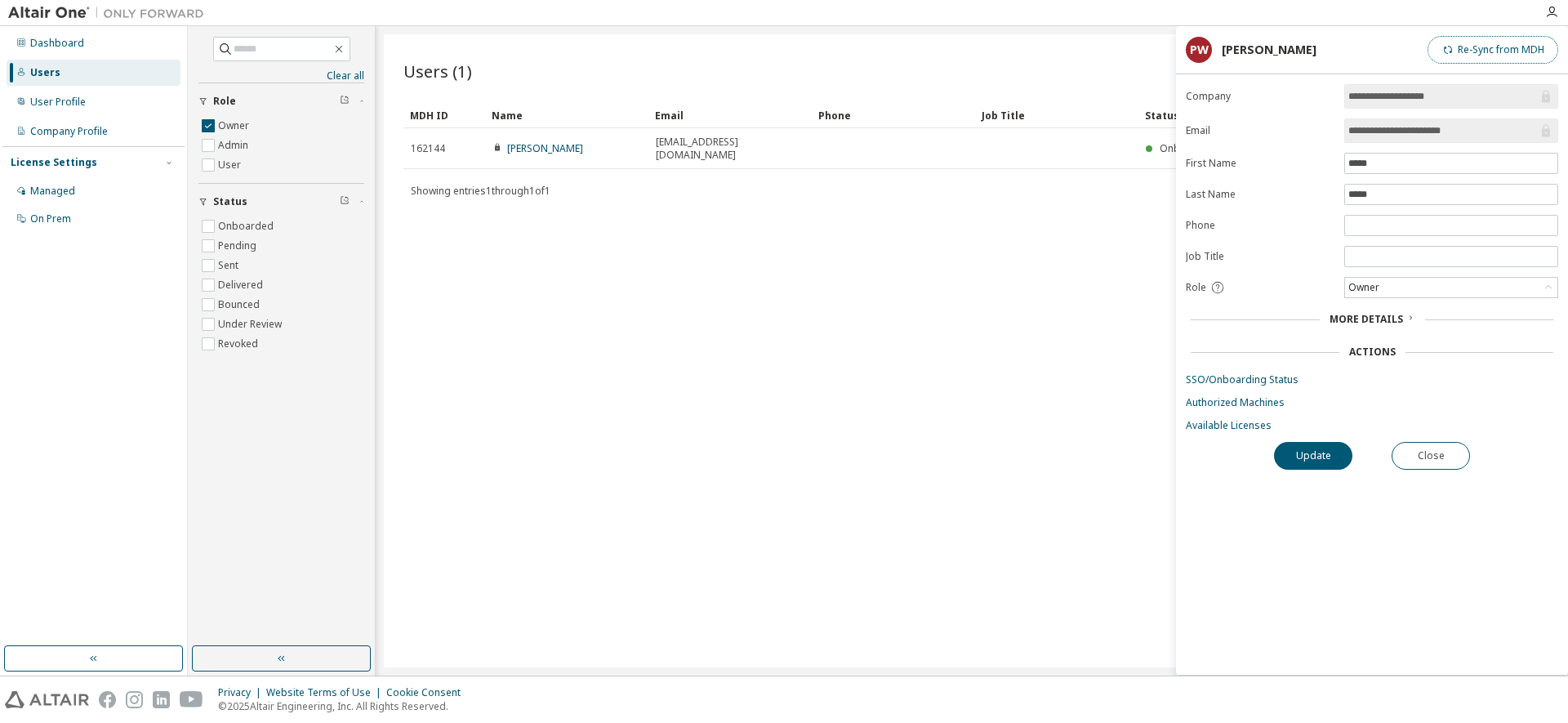
click at [1496, 50] on button "Re-Sync from MDH" at bounding box center [1493, 50] width 131 height 28
click at [1228, 423] on link "Available Licenses" at bounding box center [1372, 425] width 373 height 13
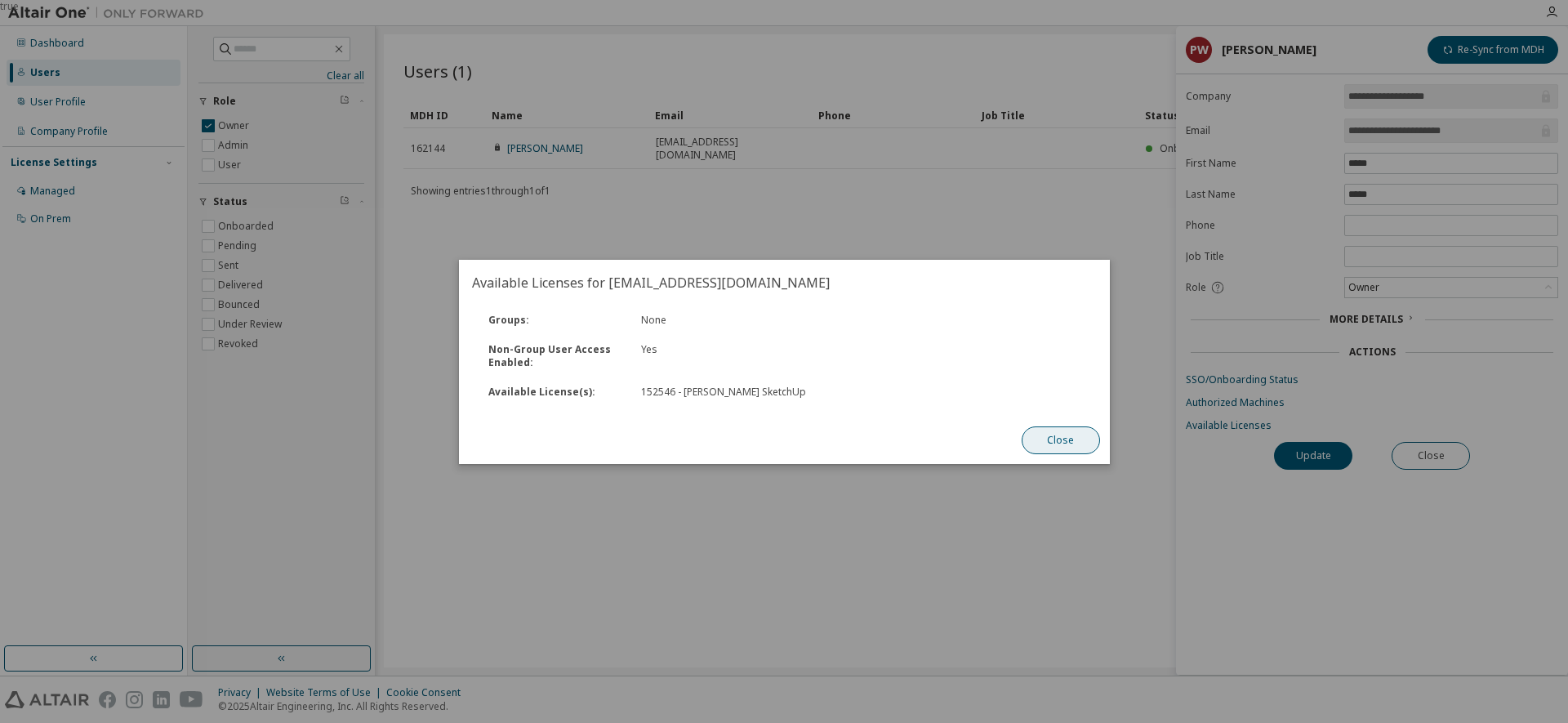
click at [1072, 437] on button "Close" at bounding box center [1060, 440] width 79 height 28
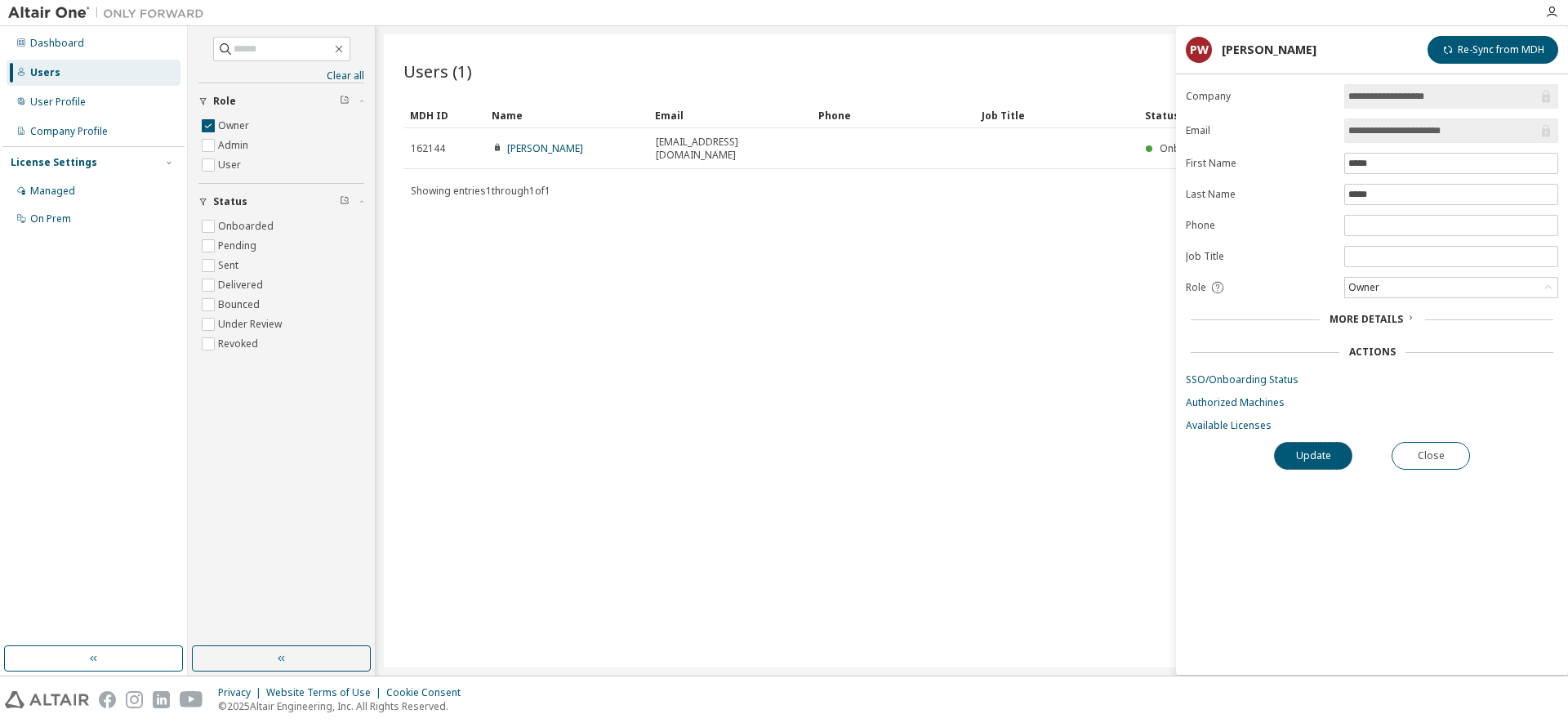
click at [1317, 460] on button "Update" at bounding box center [1313, 456] width 79 height 28
